Goal: Information Seeking & Learning: Learn about a topic

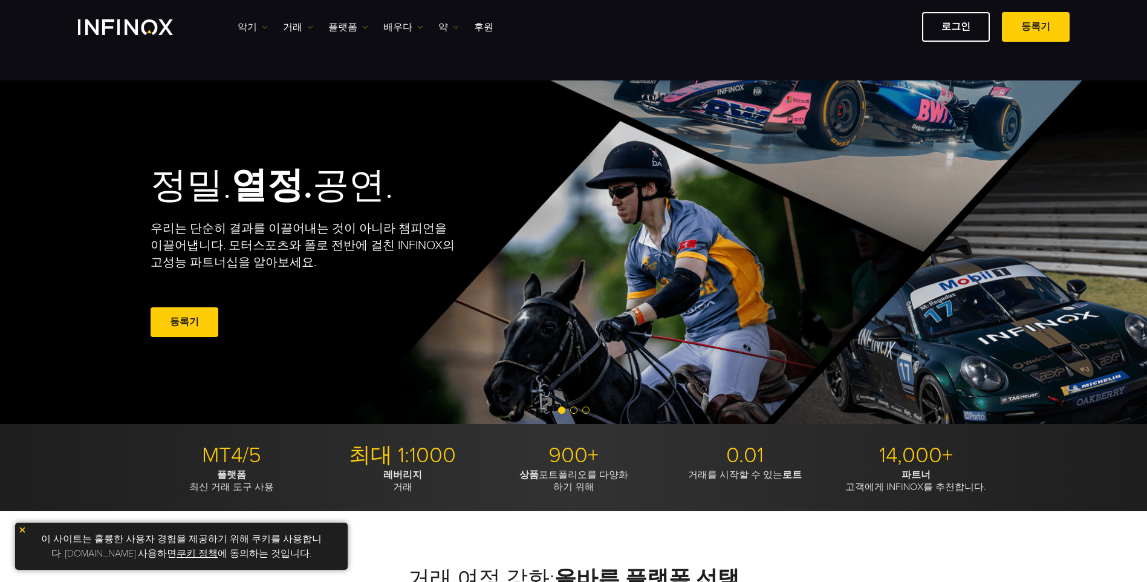
scroll to position [121, 0]
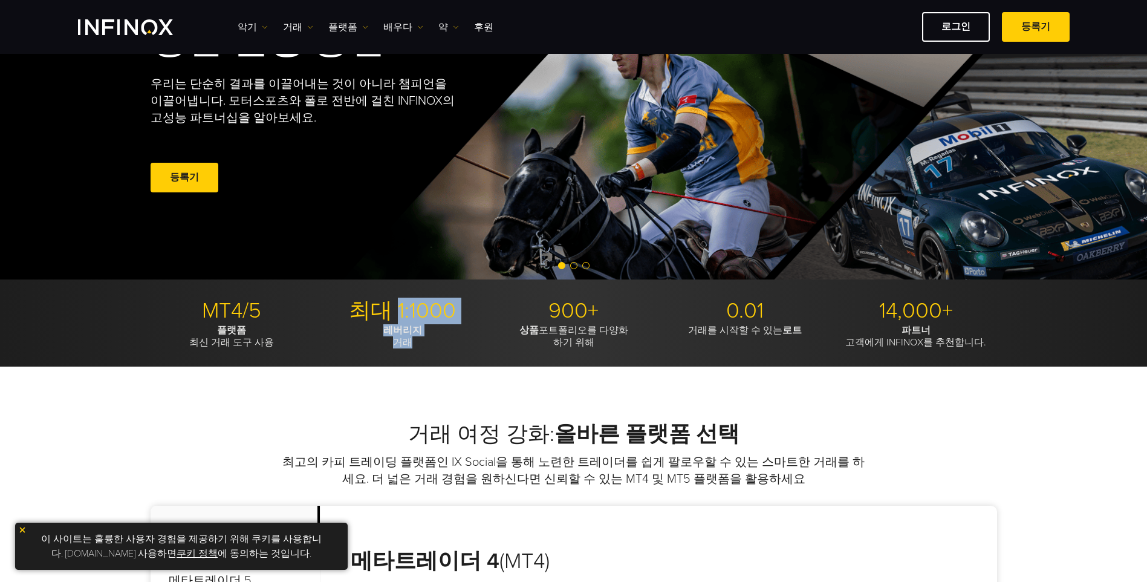
drag, startPoint x: 398, startPoint y: 316, endPoint x: 463, endPoint y: 344, distance: 71.0
click at [463, 344] on li "최대 1:1000 레버리지 거래" at bounding box center [403, 322] width 162 height 51
click at [462, 344] on p "레버리지 거래" at bounding box center [403, 336] width 162 height 24
drag, startPoint x: 434, startPoint y: 344, endPoint x: 186, endPoint y: 304, distance: 251.2
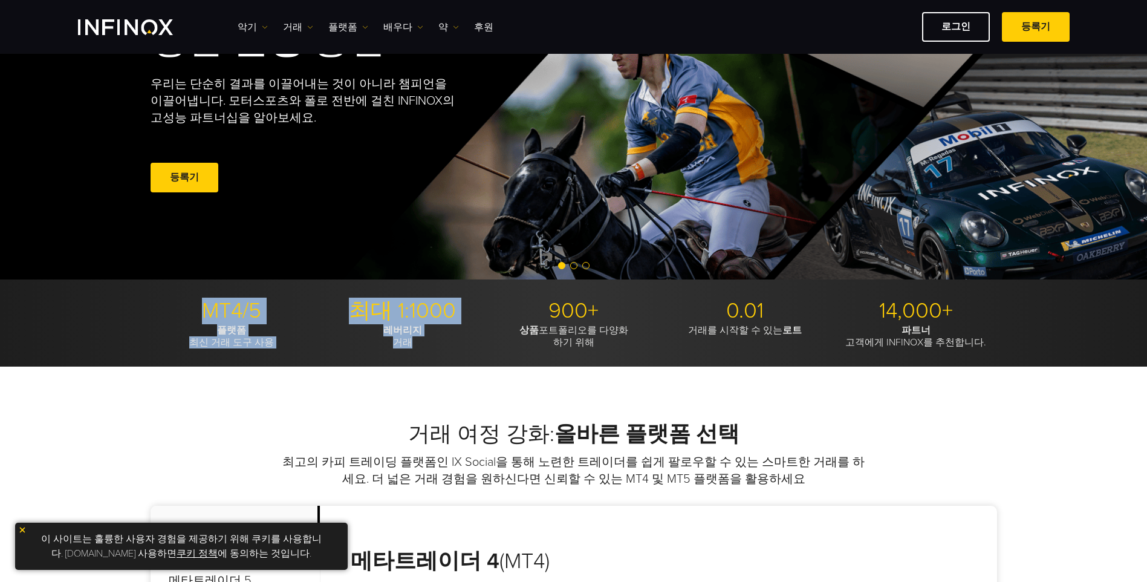
click at [186, 304] on ul "MT4/5 플랫폼 최신 거래 도구 사용 최대 1:1000 레버리지 거래 900+ 상품 포트폴리오를 다양화 하기 위해 0.01 거래를 시작할 수…" at bounding box center [574, 322] width 846 height 51
click at [186, 304] on p "MT4/5" at bounding box center [232, 310] width 162 height 27
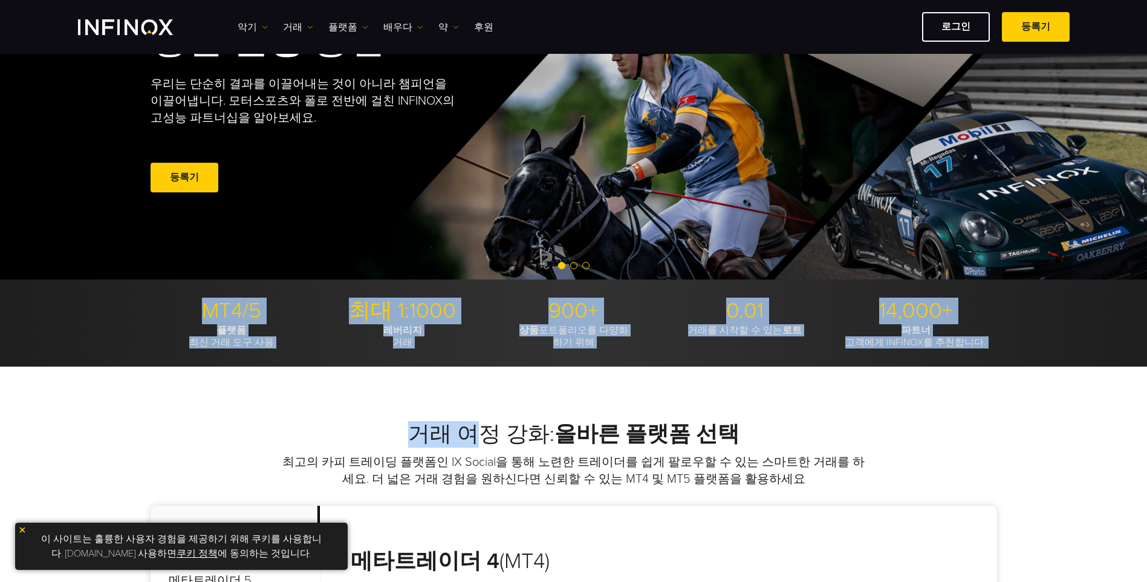
drag, startPoint x: 180, startPoint y: 310, endPoint x: 478, endPoint y: 368, distance: 304.3
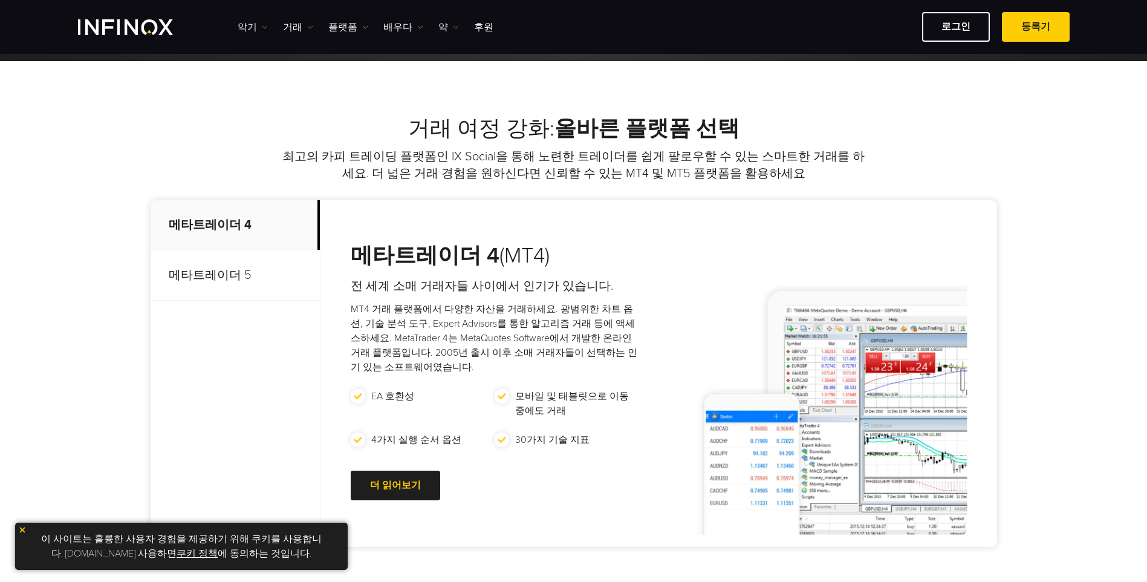
scroll to position [302, 0]
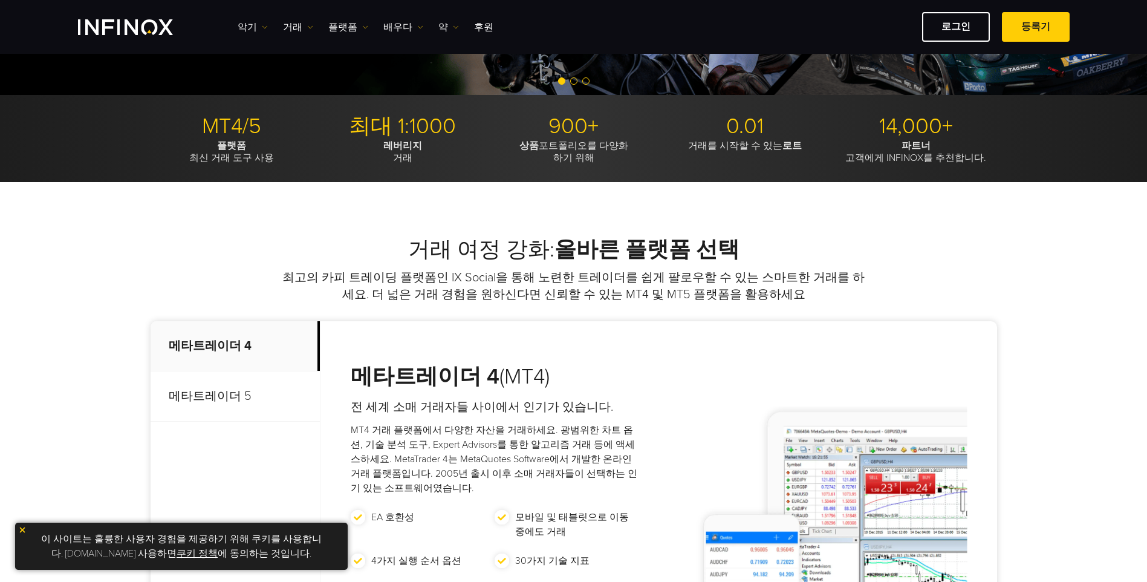
click at [229, 390] on p "메타트레이더 5" at bounding box center [235, 396] width 169 height 50
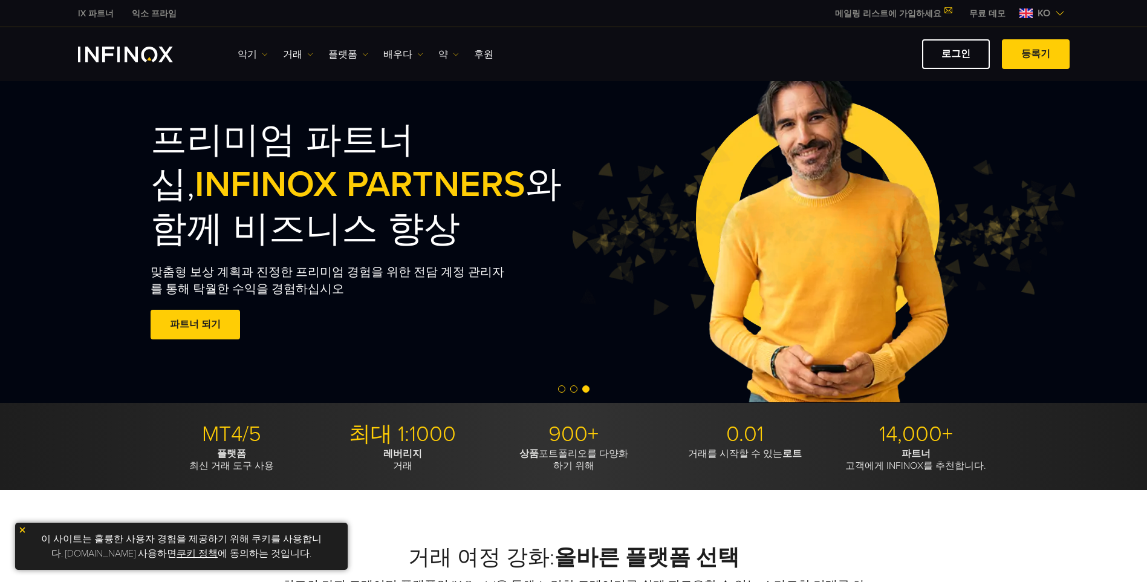
scroll to position [0, 0]
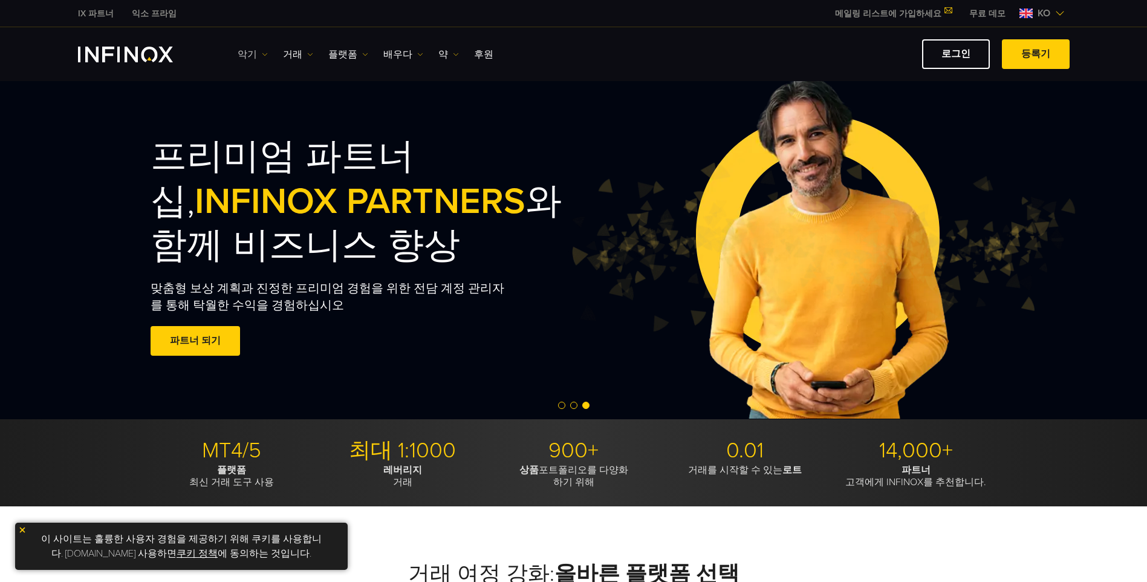
click at [253, 60] on font "악기" at bounding box center [247, 54] width 19 height 15
click at [270, 117] on link "제품 정보" at bounding box center [270, 119] width 65 height 26
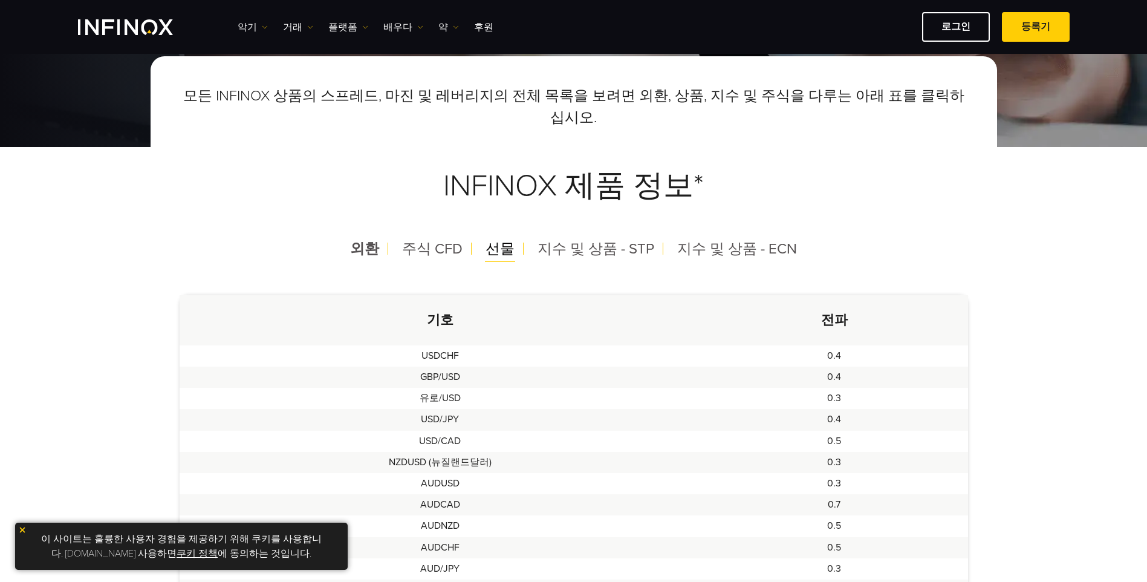
click at [492, 244] on span "선물" at bounding box center [500, 249] width 29 height 18
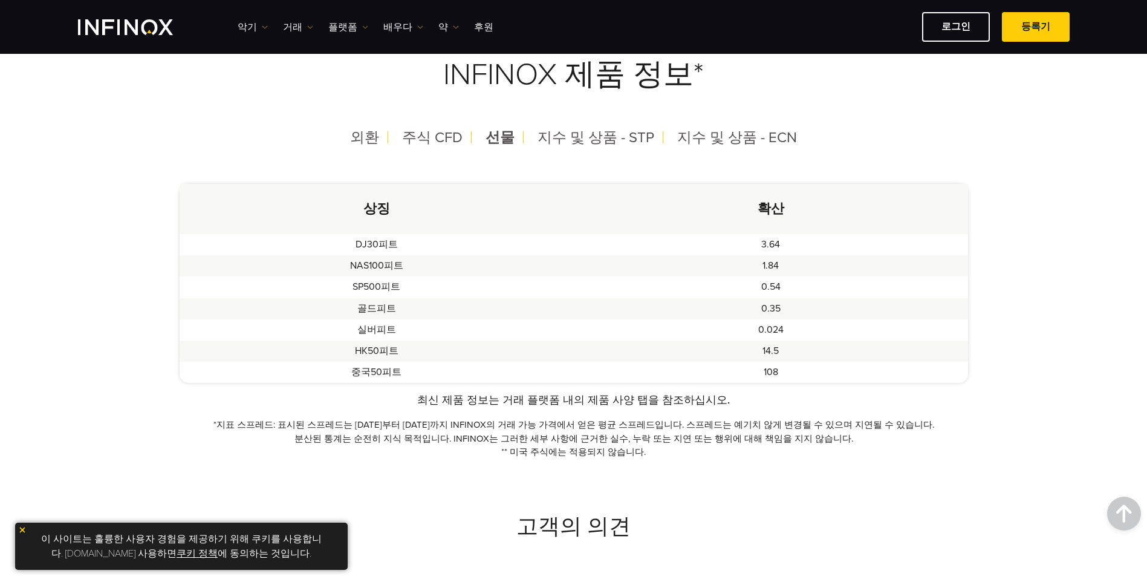
scroll to position [181, 0]
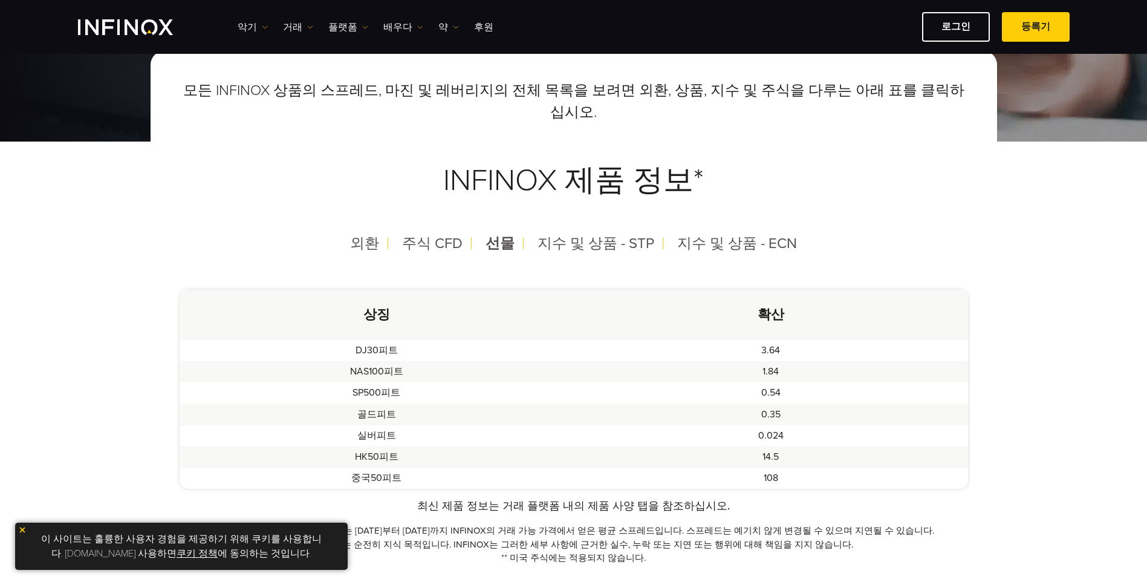
click at [624, 124] on div "모든 INFINOX 상품의 스프레드, 마진 및 레버리지의 전체 목록을 보려면 외환, 상품, 지수 및 주식을 다루는 아래 표를 클릭하십시오. I…" at bounding box center [574, 154] width 788 height 148
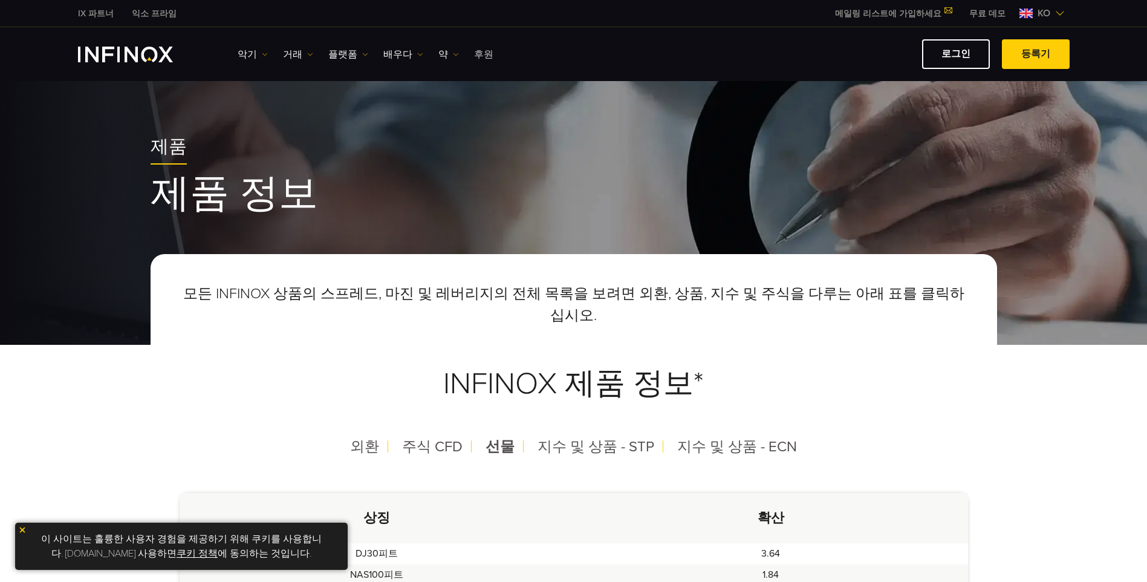
click at [484, 54] on link "후원" at bounding box center [483, 54] width 19 height 15
